Goal: Task Accomplishment & Management: Manage account settings

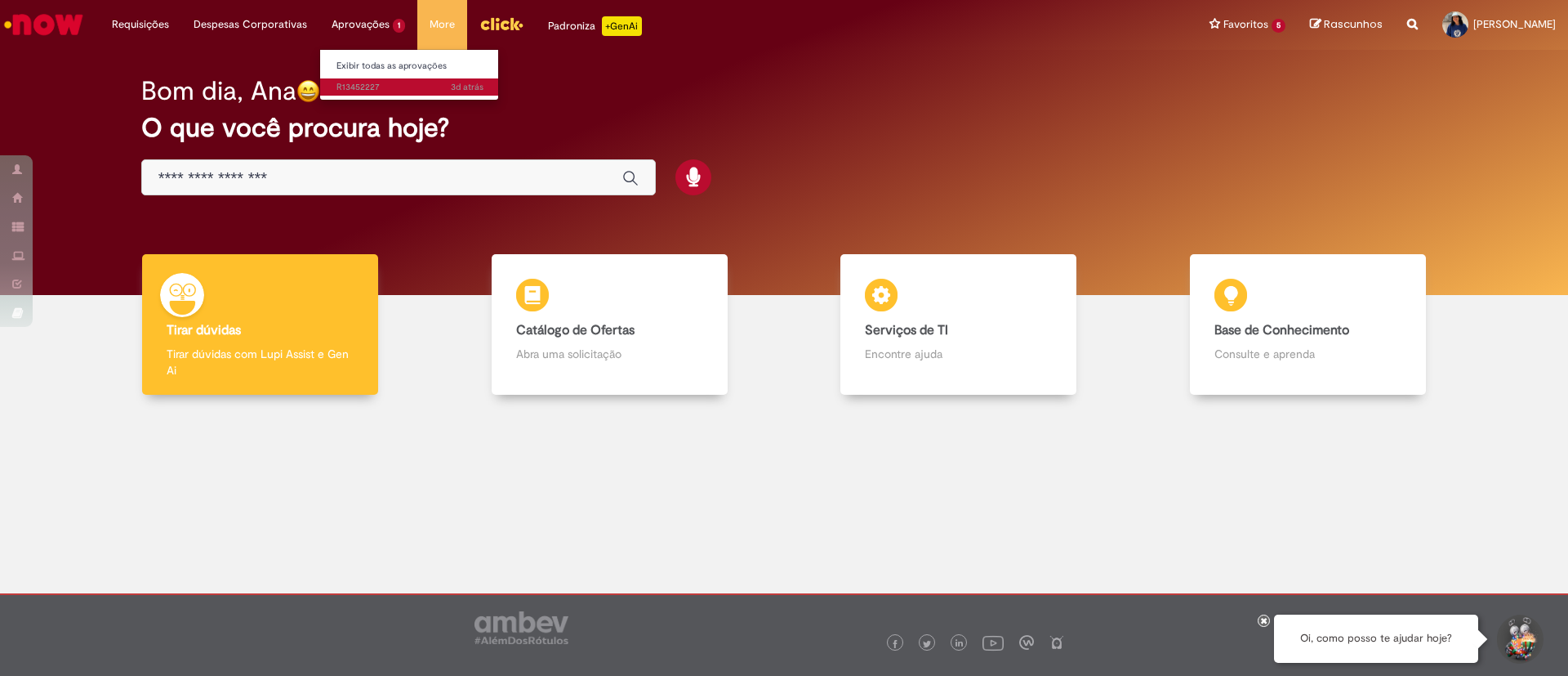
click at [382, 79] on link "3d atrás 3 dias atrás R13452227" at bounding box center [411, 87] width 180 height 18
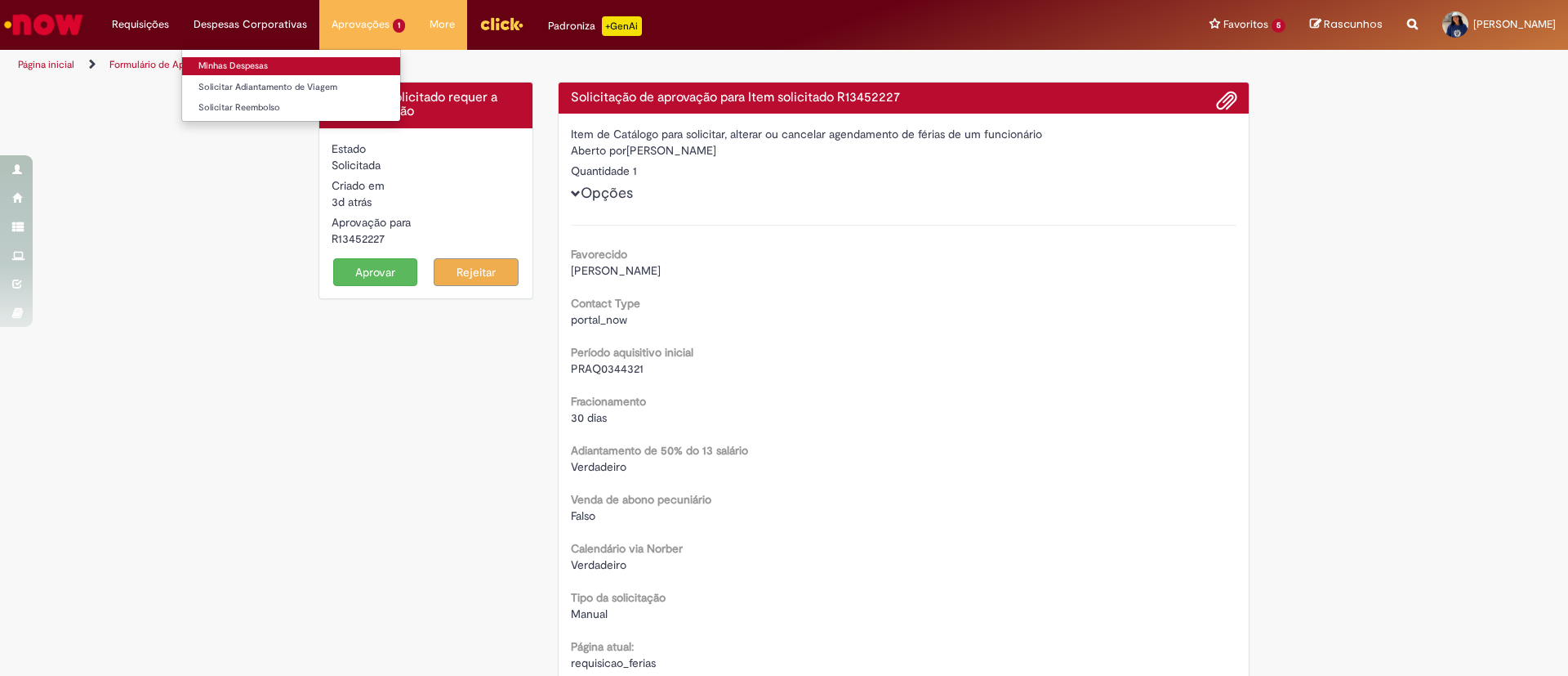
click at [232, 58] on link "Minhas Despesas" at bounding box center [291, 66] width 218 height 18
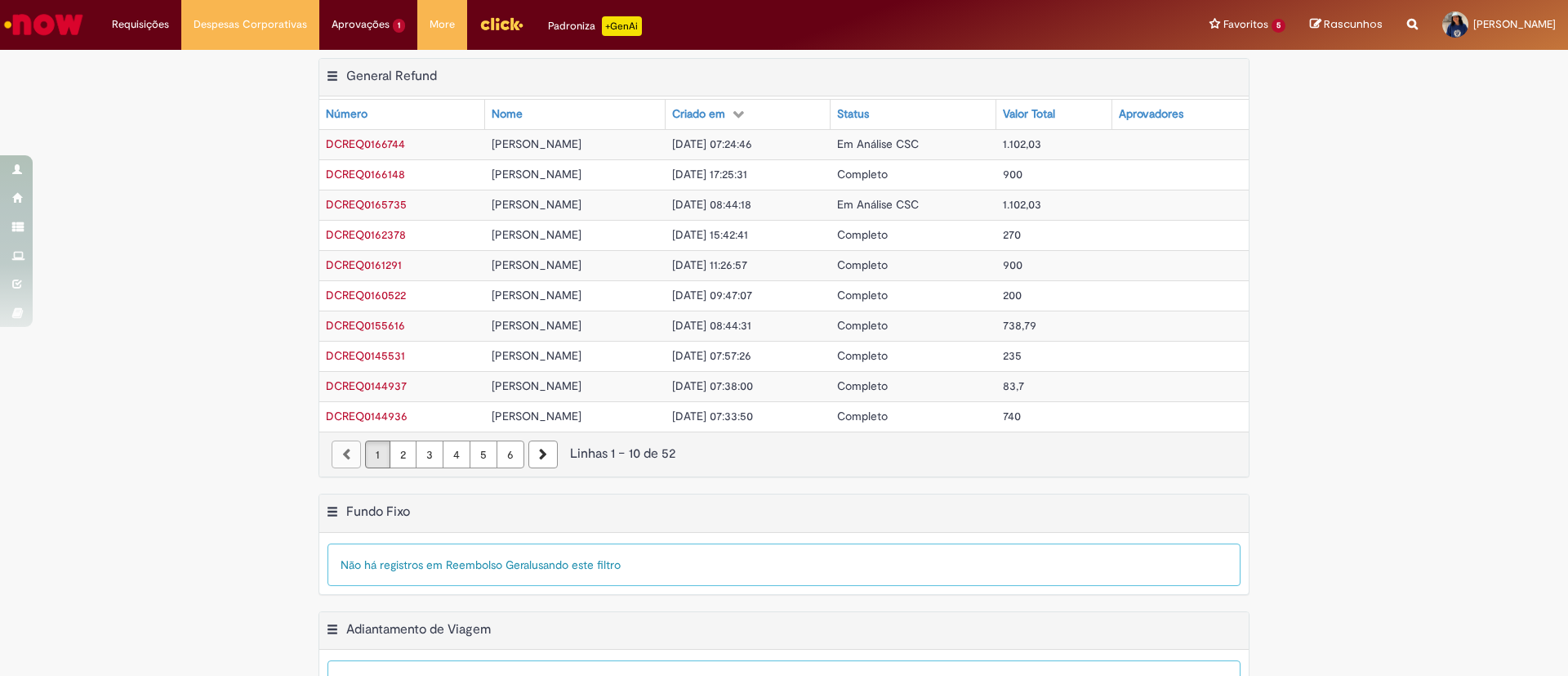
click at [919, 198] on span "Em Análise CSC" at bounding box center [878, 204] width 81 height 14
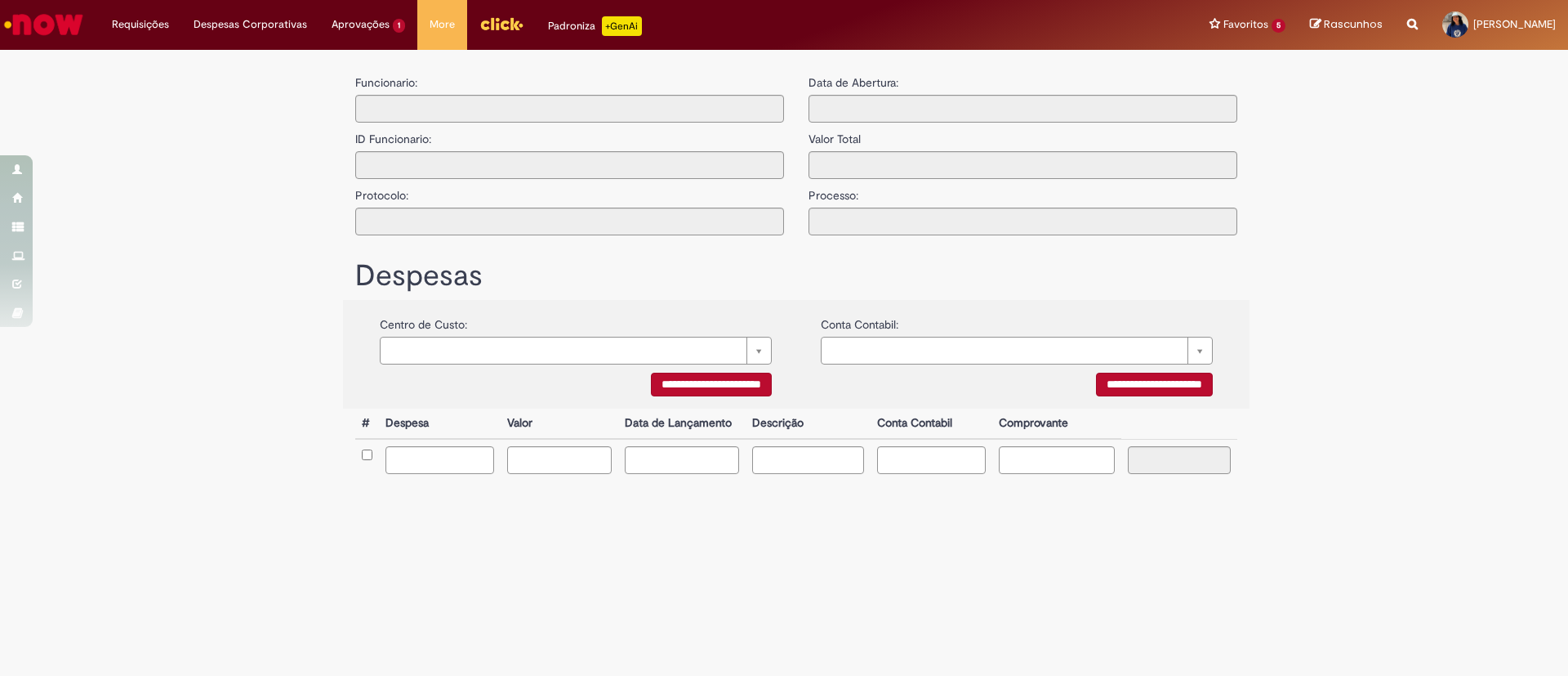
type input "**********"
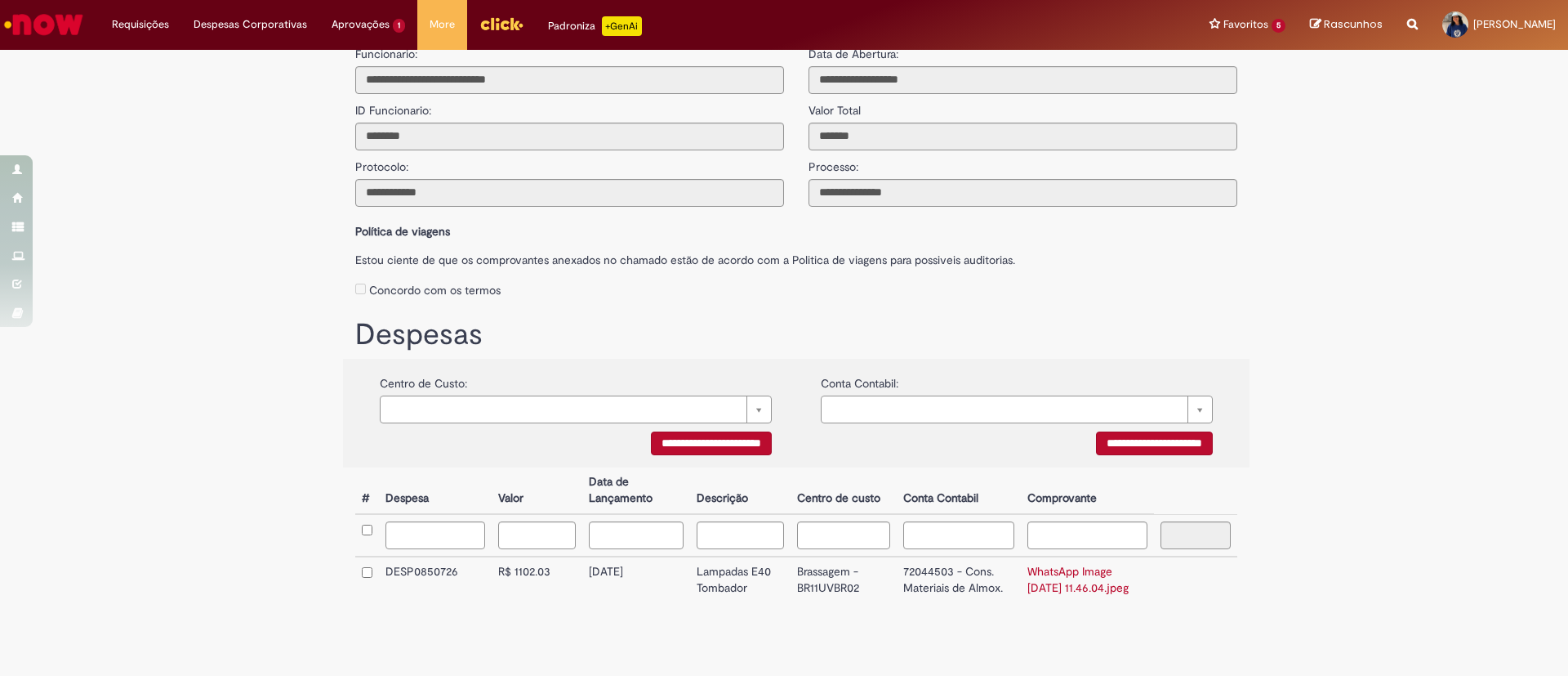
scroll to position [56, 0]
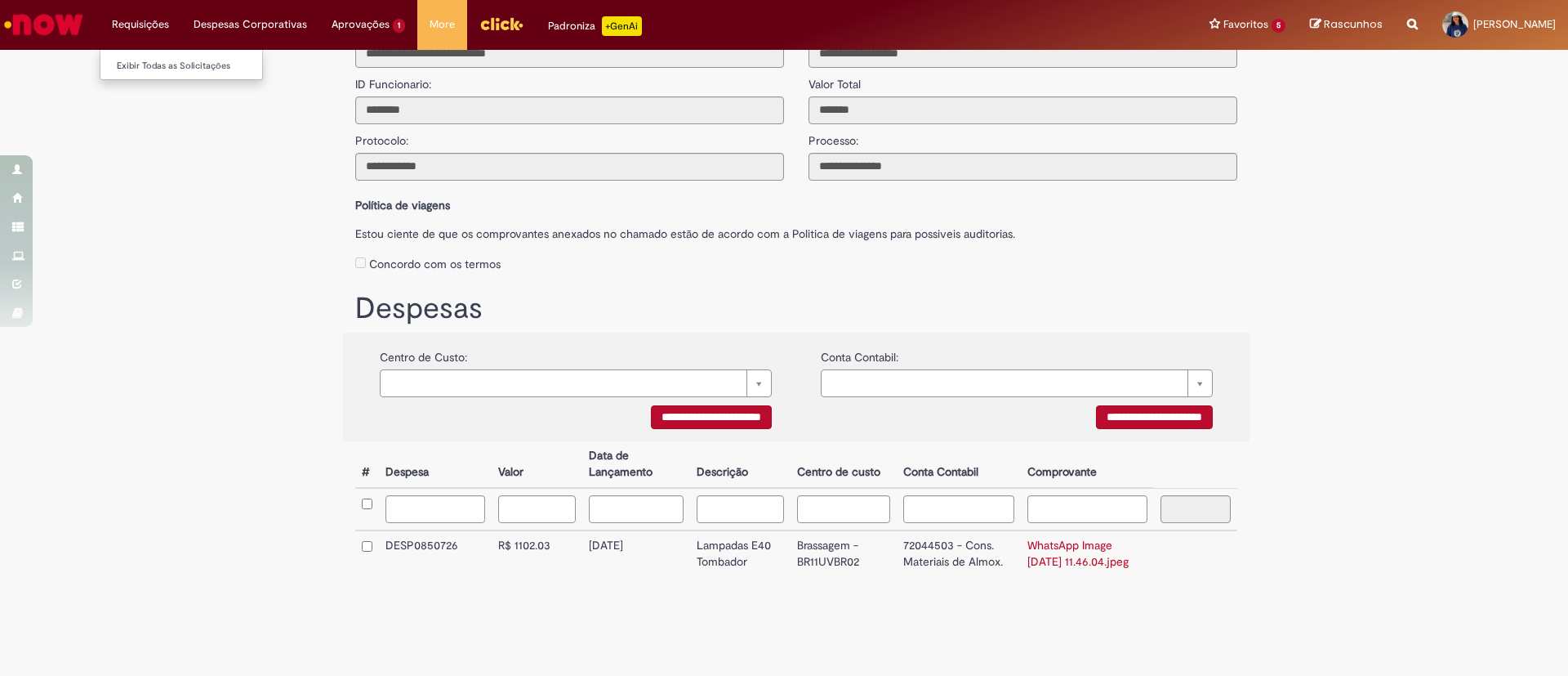
click at [152, 19] on li "Requisições Exibir Todas as Solicitações" at bounding box center [140, 24] width 81 height 49
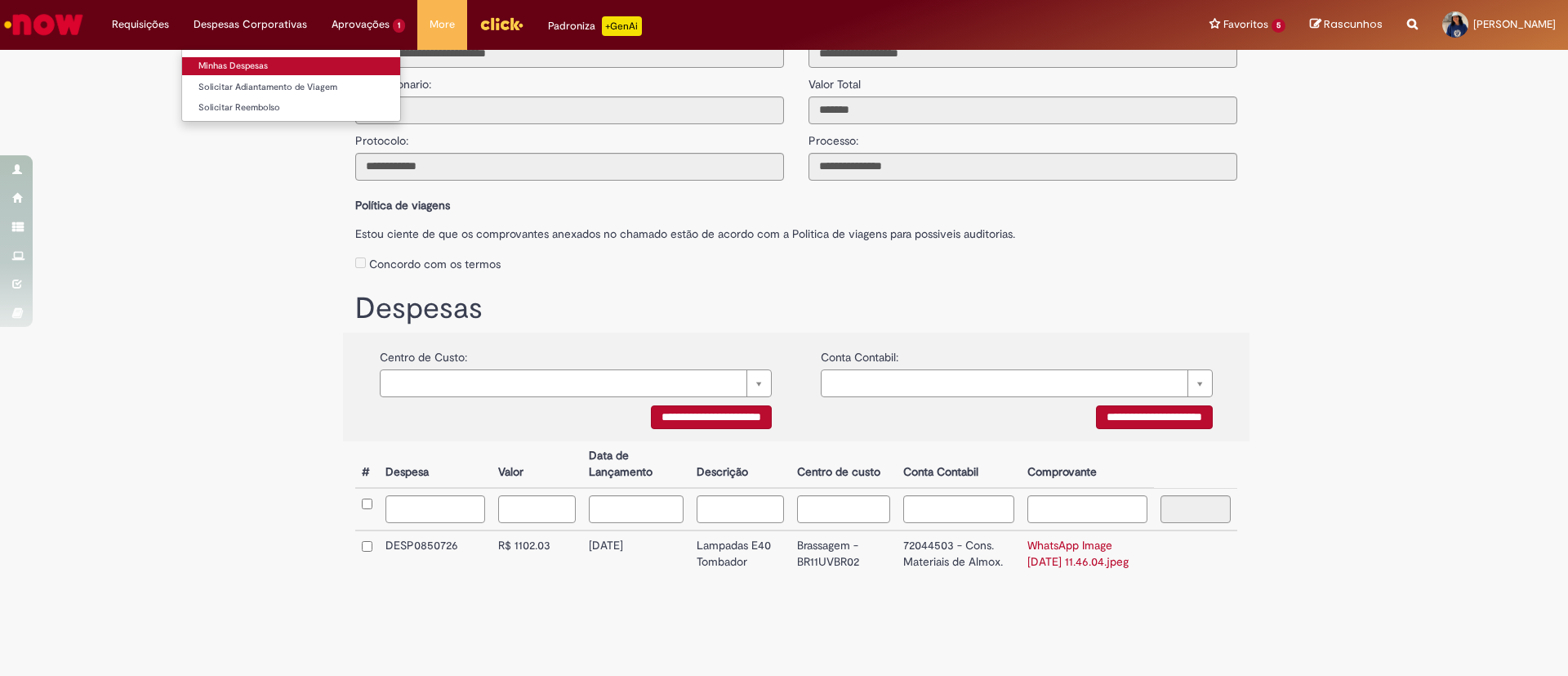
click at [268, 60] on link "Minhas Despesas" at bounding box center [291, 66] width 218 height 18
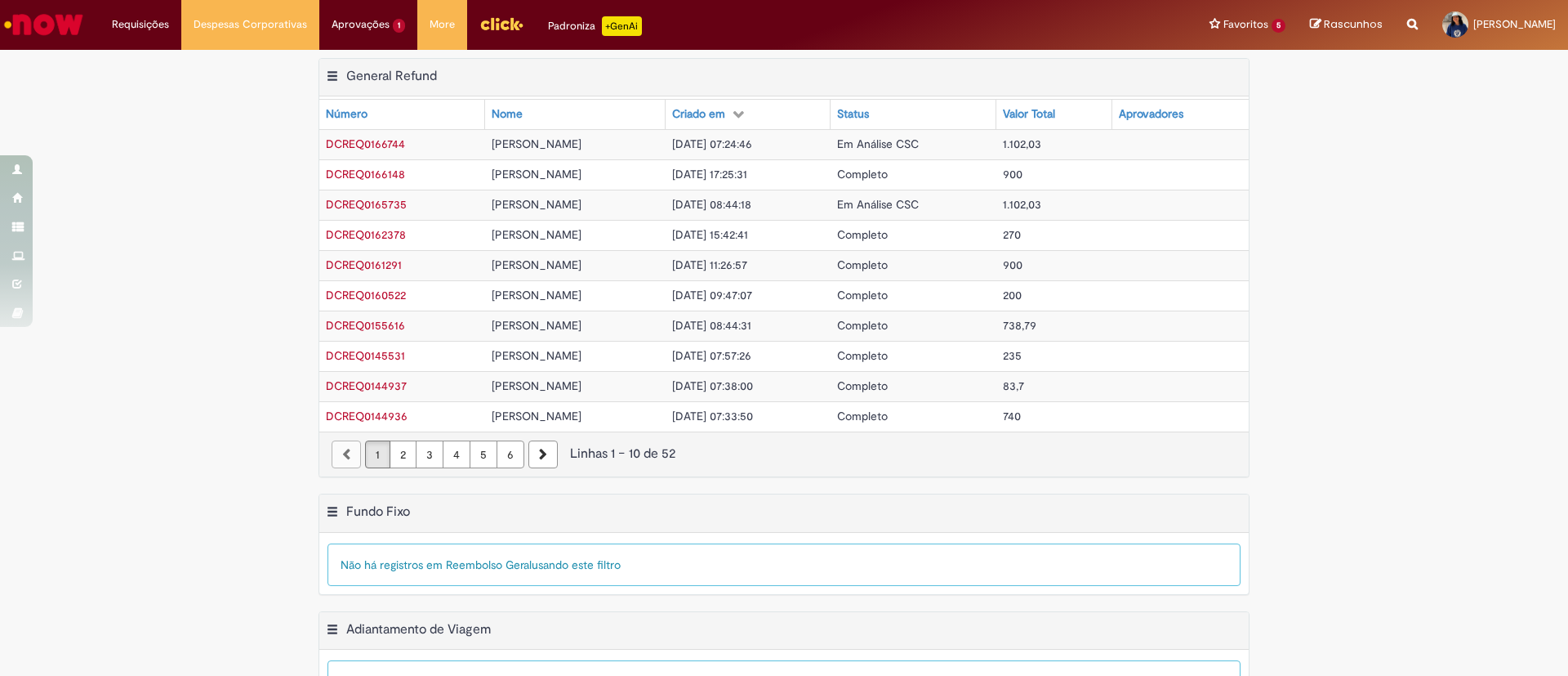
click at [665, 142] on td "[PERSON_NAME]" at bounding box center [575, 145] width 181 height 31
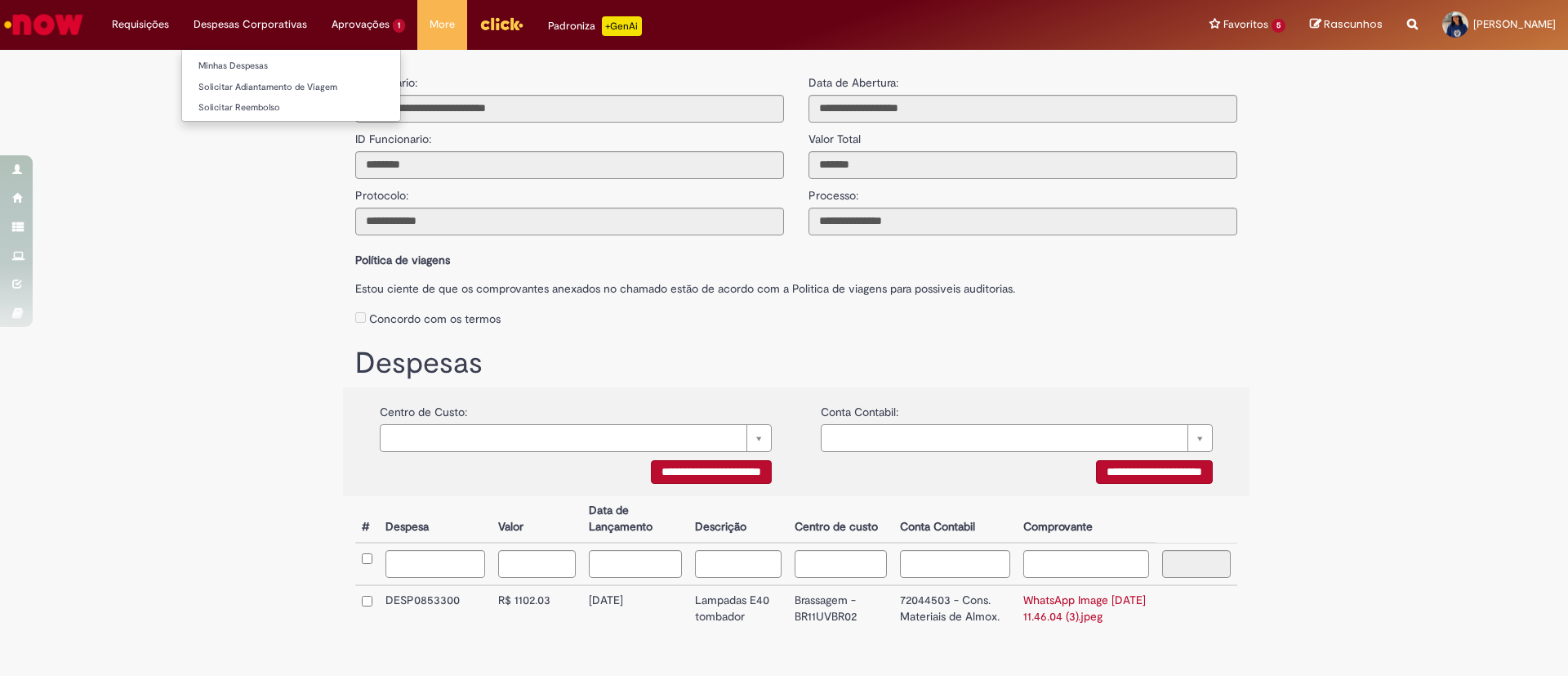
click at [264, 55] on li "Minhas Despesas" at bounding box center [291, 64] width 218 height 21
click at [264, 63] on link "Minhas Despesas" at bounding box center [291, 66] width 218 height 18
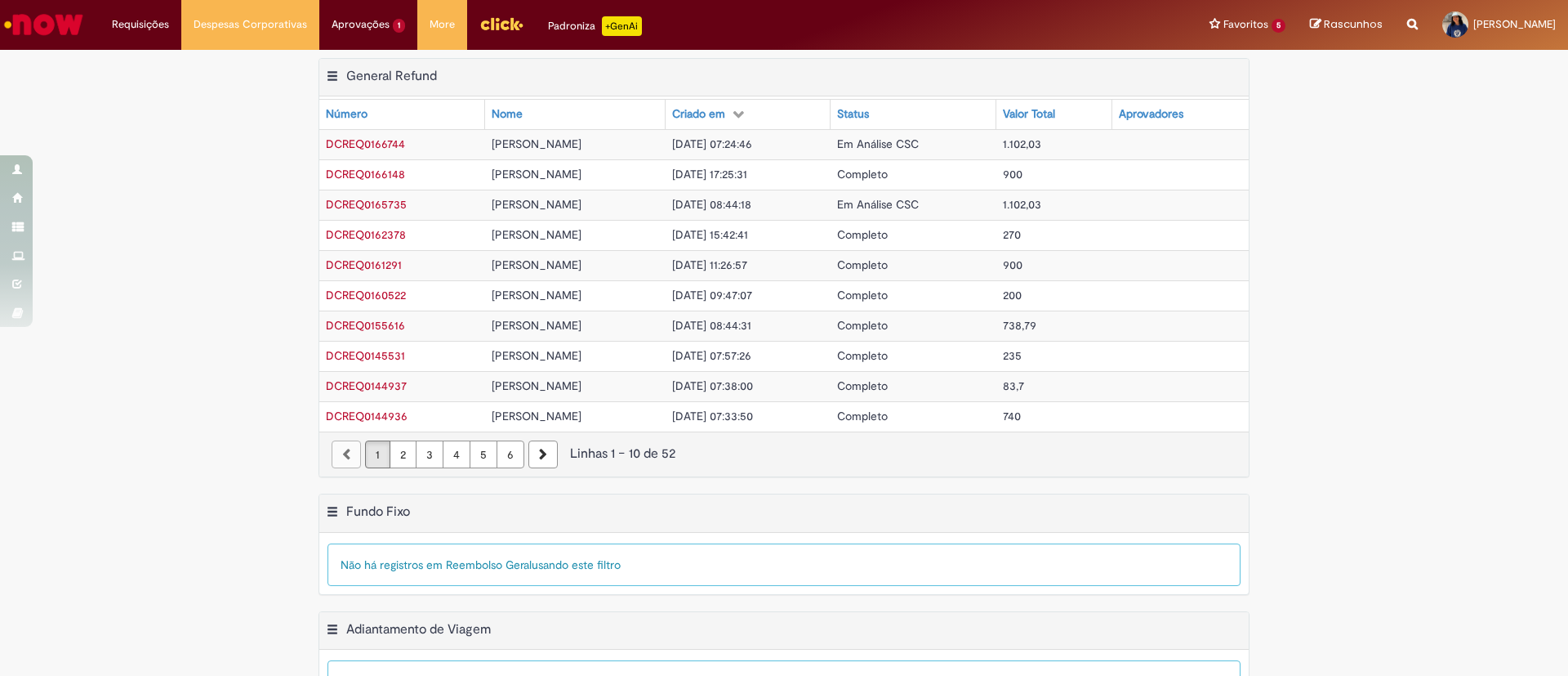
click at [88, 140] on div "Exportar como PDF Exportar como Excel Exportar como CSV General Refund Tabela -…" at bounding box center [784, 276] width 1568 height 436
click at [188, 204] on div "Exportar como PDF Exportar como Excel Exportar como CSV General Refund Tabela -…" at bounding box center [784, 276] width 1568 height 436
click at [1371, 254] on div "Exportar como PDF Exportar como Excel Exportar como CSV General Refund Tabela -…" at bounding box center [784, 276] width 1568 height 436
click at [997, 203] on td "Em Análise CSC" at bounding box center [913, 205] width 166 height 31
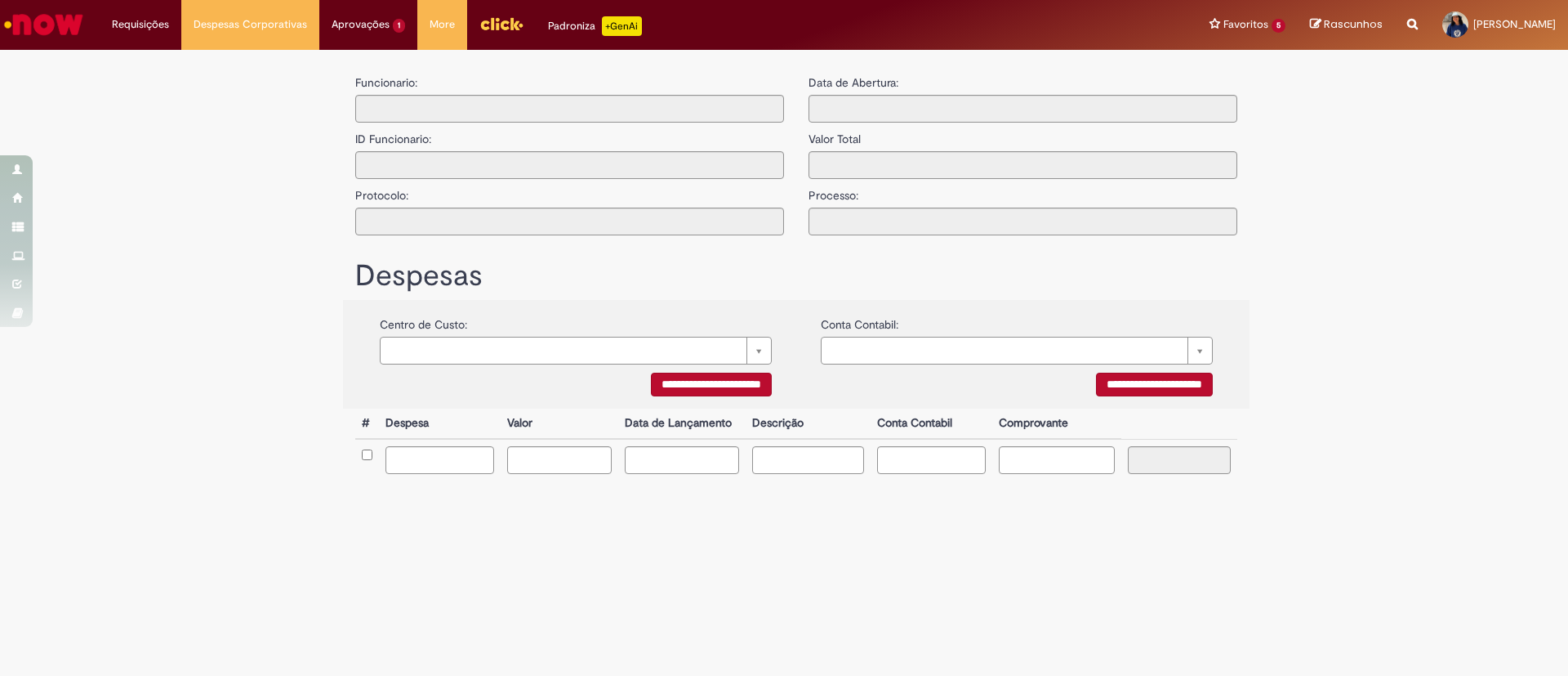
type input "**********"
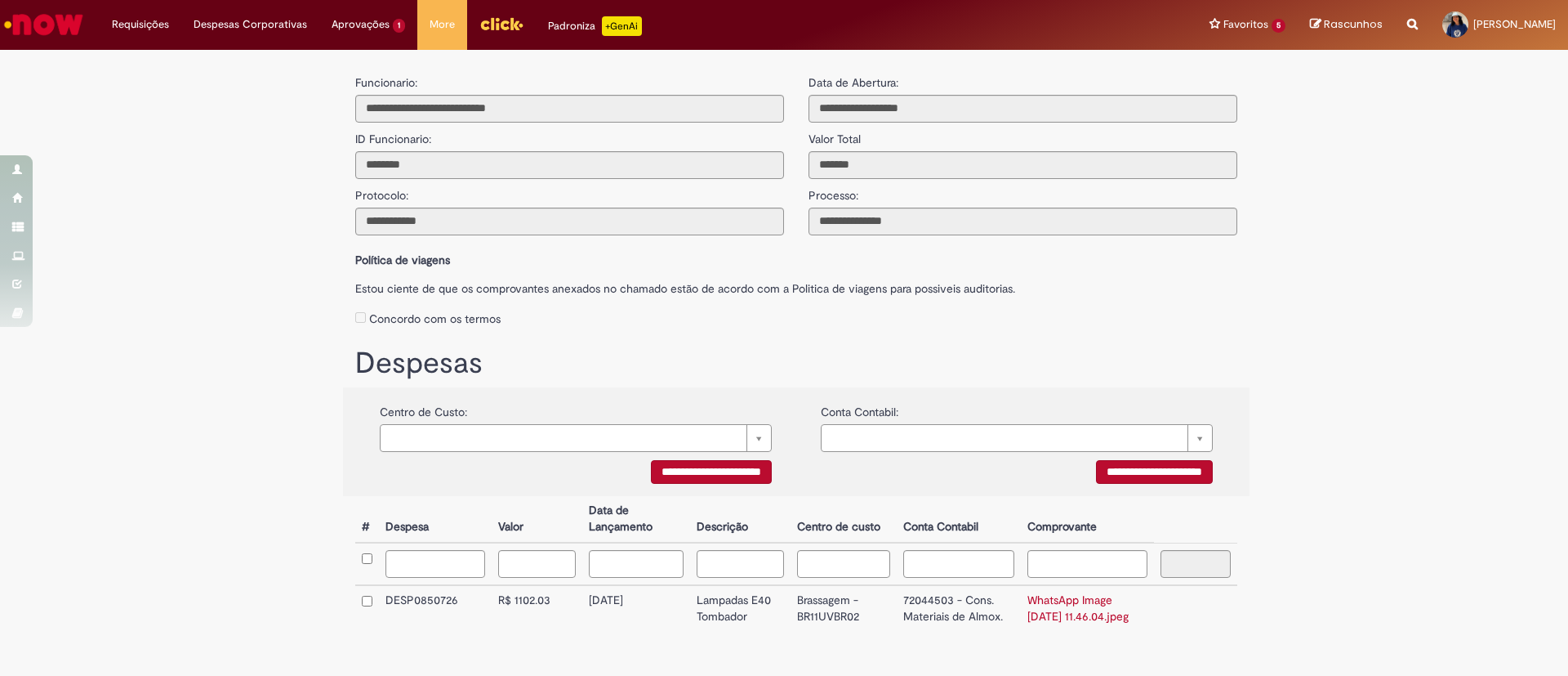
click at [1048, 598] on link "WhatsApp Image [DATE] 11.46.04.jpeg" at bounding box center [1079, 608] width 101 height 31
